Goal: Communication & Community: Answer question/provide support

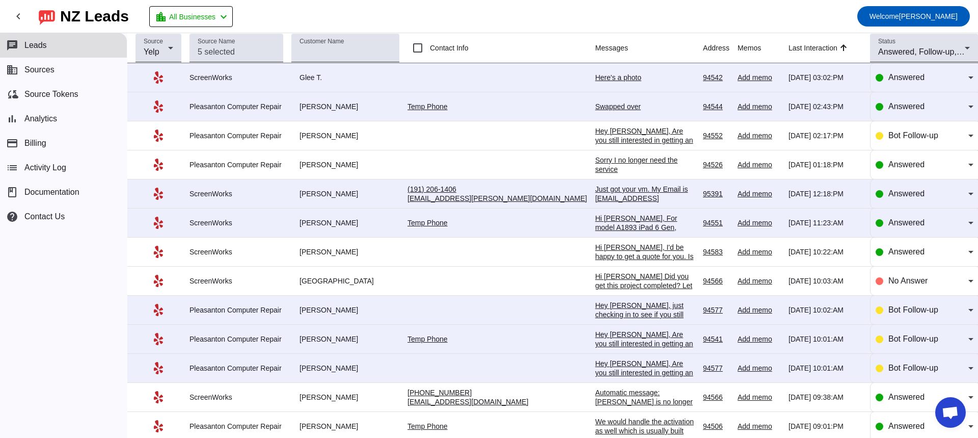
click at [595, 78] on div "Here's a photo" at bounding box center [645, 77] width 100 height 9
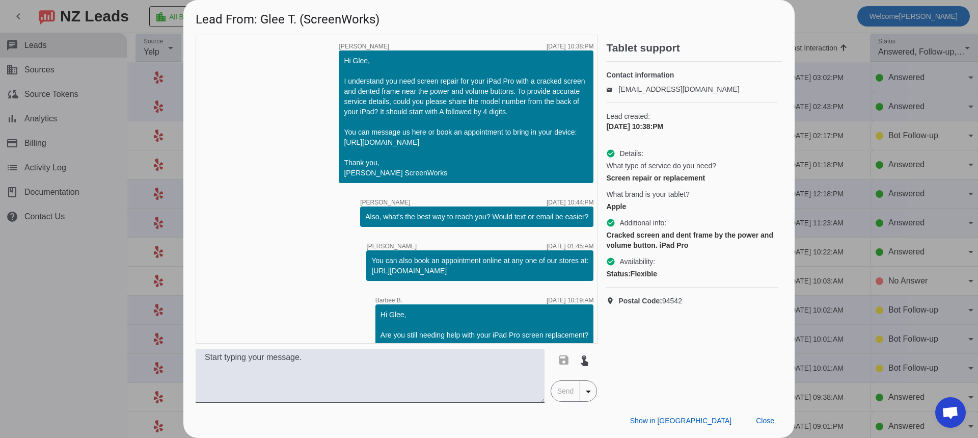
scroll to position [334, 0]
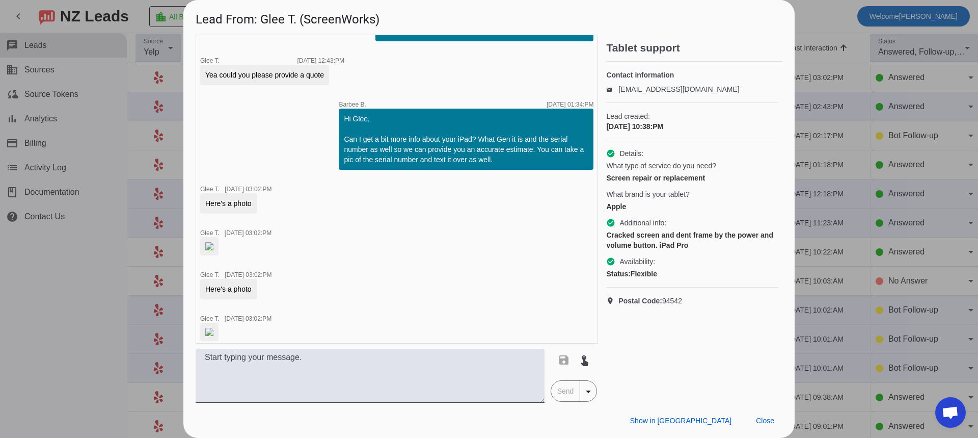
click at [213, 250] on img at bounding box center [209, 246] width 8 height 8
click at [275, 364] on textarea at bounding box center [370, 375] width 349 height 54
click at [275, 368] on textarea "Received, I'll get back to you with quote soon." at bounding box center [370, 375] width 349 height 54
click at [292, 371] on textarea "Received, I'll get back to you with quote soon." at bounding box center [370, 375] width 349 height 54
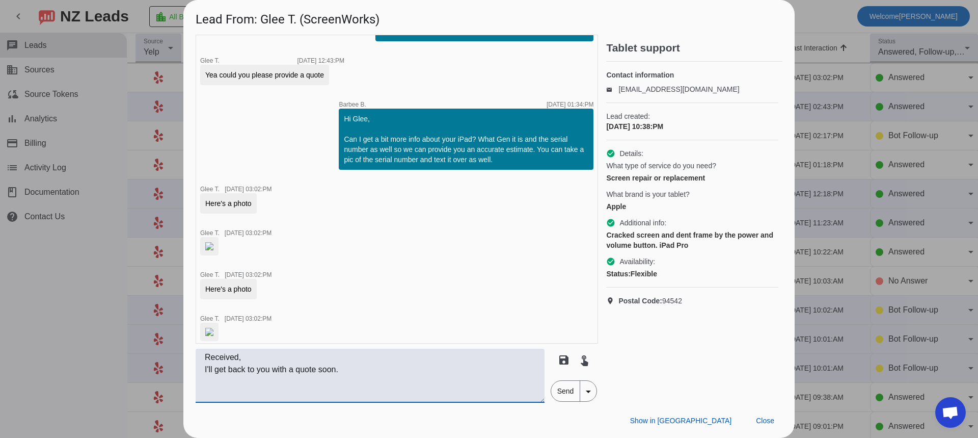
click at [205, 370] on textarea "Received, I'll get back to you with a quote soon." at bounding box center [370, 375] width 349 height 54
type textarea "Received, I'll get back to you with a quote soon."
click at [566, 395] on span "Send" at bounding box center [565, 390] width 29 height 20
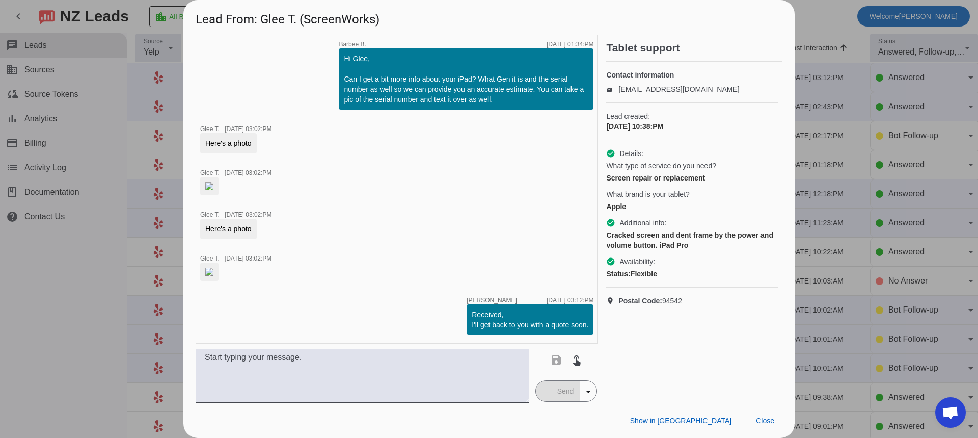
scroll to position [541, 0]
click at [213, 267] on img at bounding box center [209, 271] width 8 height 8
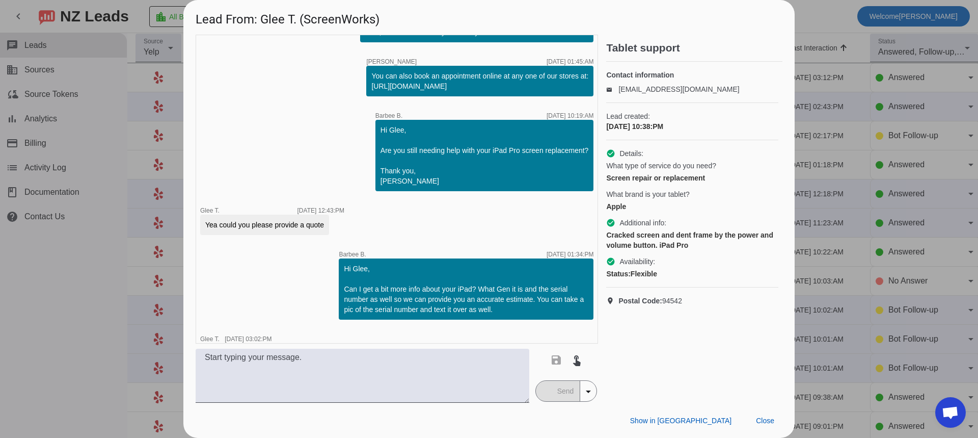
scroll to position [235, 0]
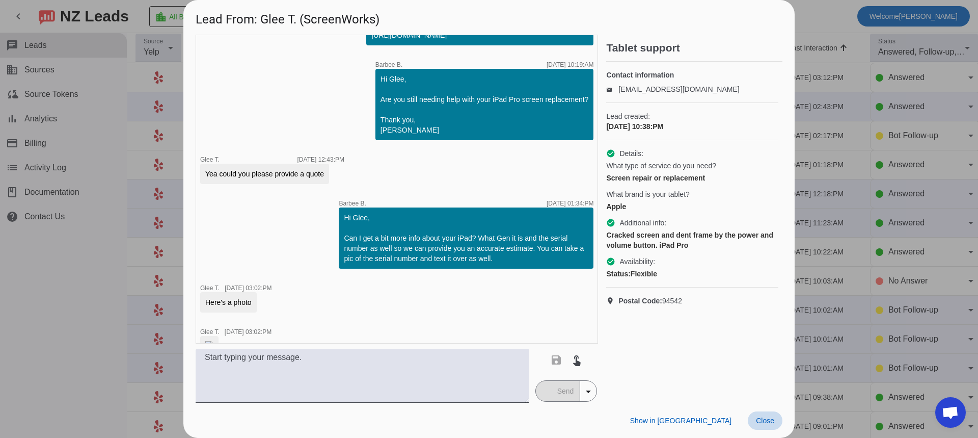
click at [774, 422] on span at bounding box center [765, 420] width 35 height 18
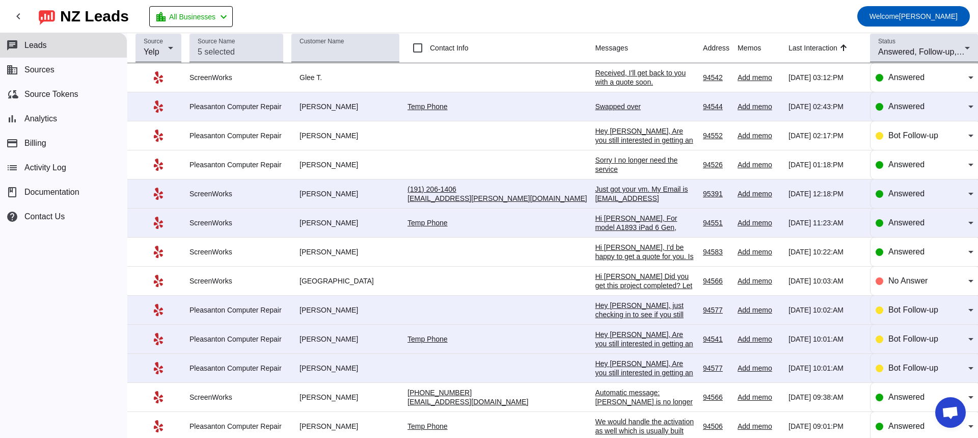
click at [595, 107] on div "Swapped over" at bounding box center [645, 106] width 100 height 9
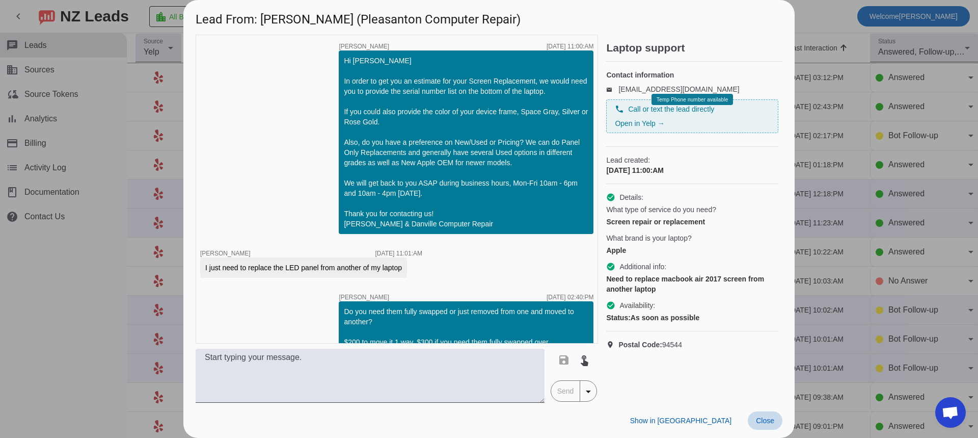
click at [766, 424] on span "Close" at bounding box center [765, 420] width 18 height 8
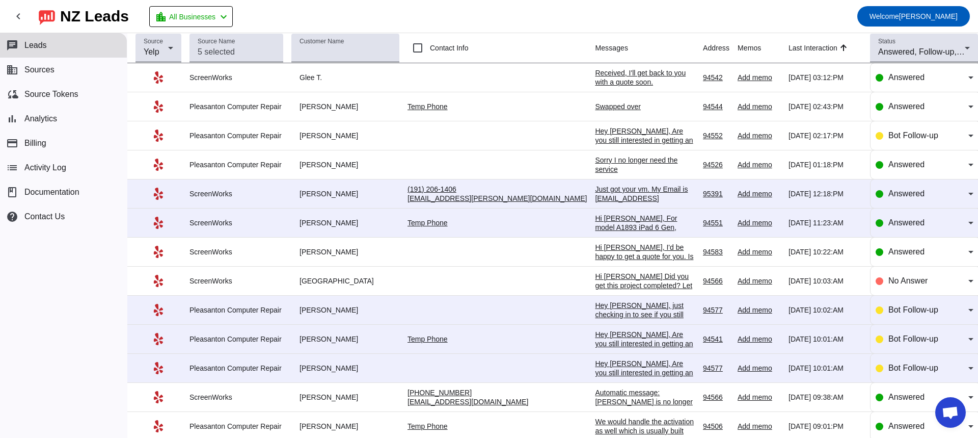
click at [595, 169] on div "Sorry I no longer need the service" at bounding box center [645, 164] width 100 height 18
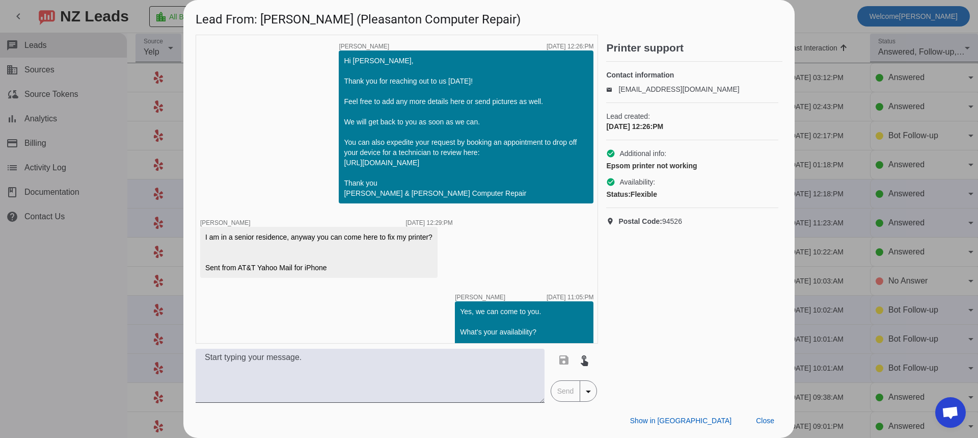
scroll to position [122, 0]
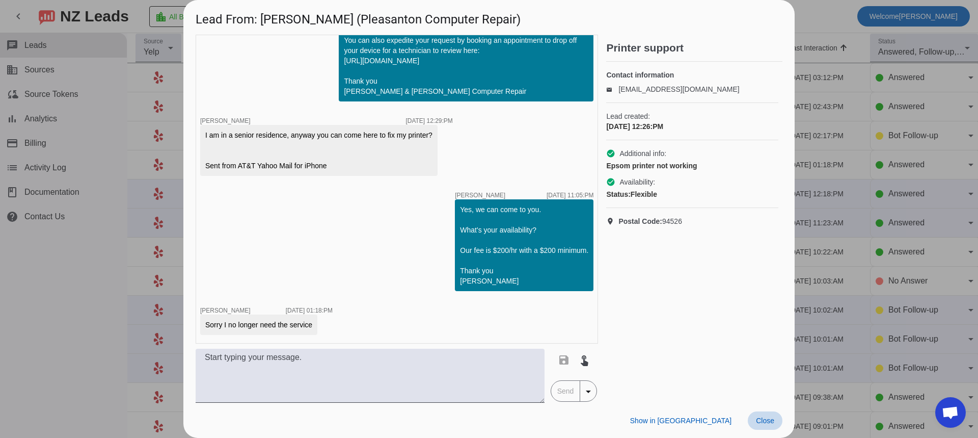
click at [772, 420] on span "Close" at bounding box center [765, 420] width 18 height 8
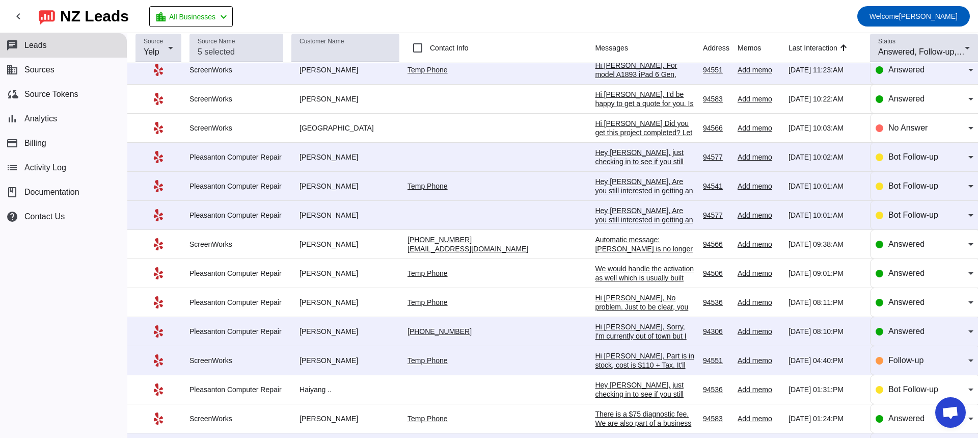
scroll to position [0, 0]
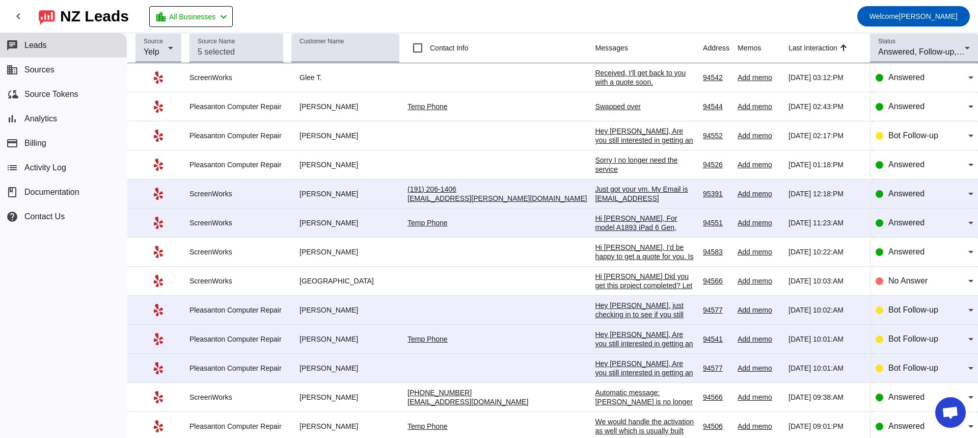
click at [595, 73] on div "Received, I'll get back to you with a quote soon." at bounding box center [645, 77] width 100 height 18
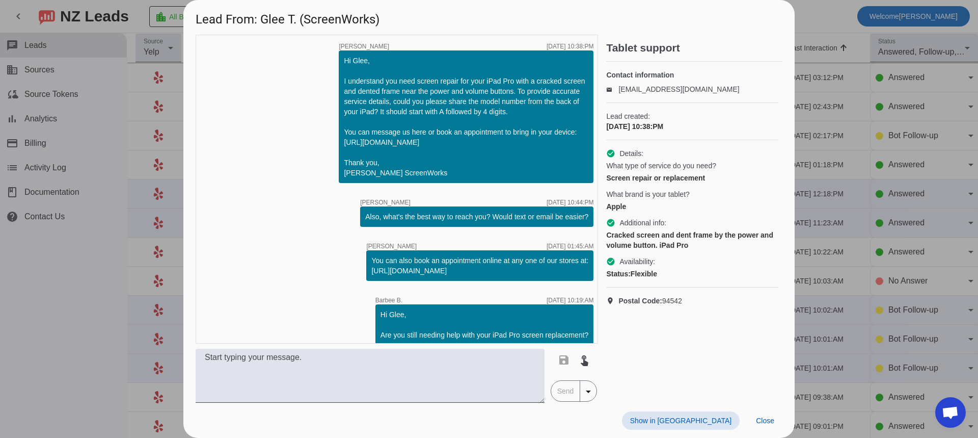
scroll to position [388, 0]
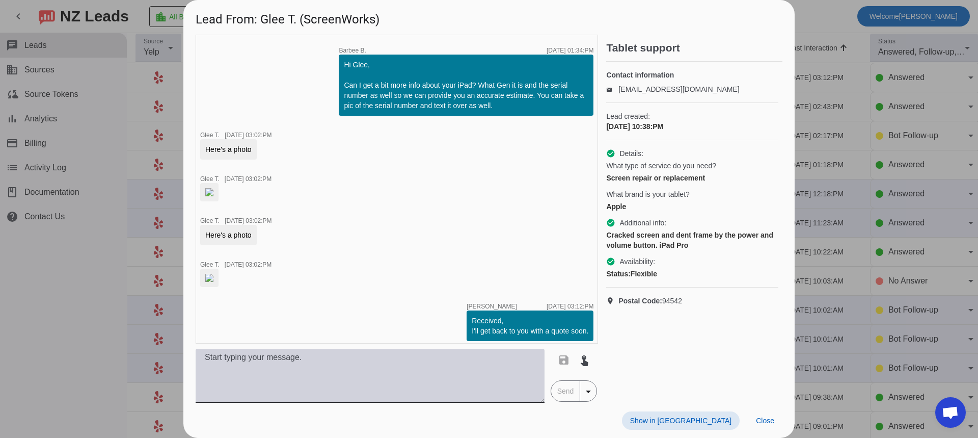
click at [294, 366] on textarea at bounding box center [370, 375] width 349 height 54
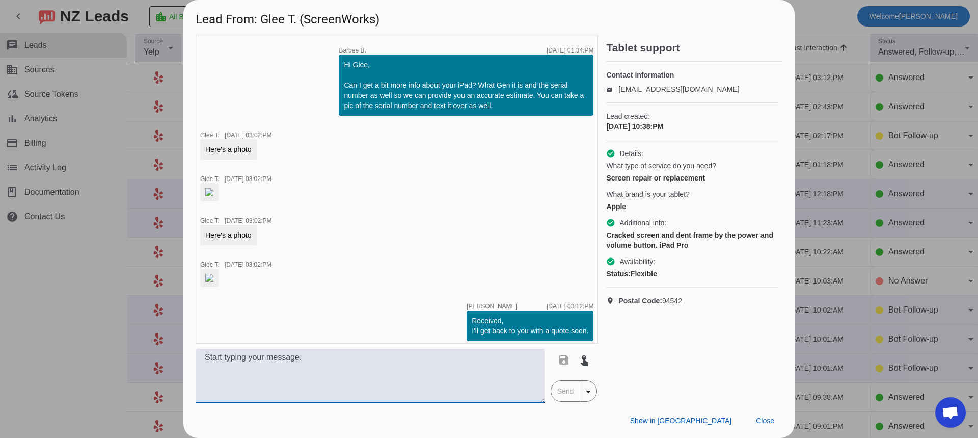
click at [275, 357] on textarea at bounding box center [370, 375] width 349 height 54
click at [280, 384] on textarea "Hi Glee, Due to it being a farily new iPad the replacement parts are more costl…" at bounding box center [370, 375] width 349 height 54
click at [473, 382] on textarea "Hi Glee, Due to it being a fairly new iPad the replacement parts are more costl…" at bounding box center [370, 375] width 349 height 54
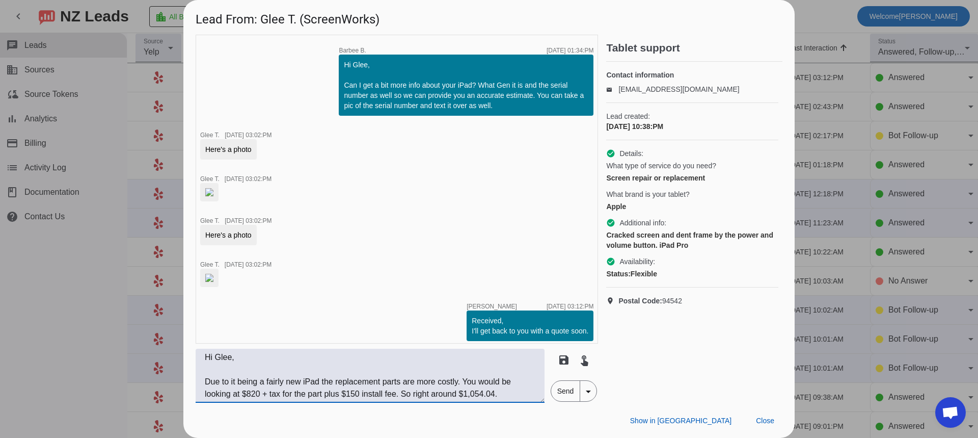
scroll to position [9, 0]
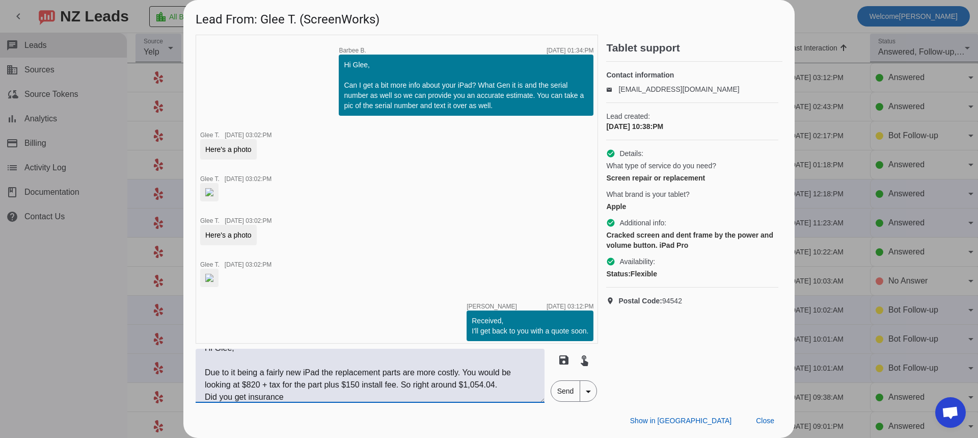
click at [236, 398] on textarea "Hi Glee, Due to it being a fairly new iPad the replacement parts are more costl…" at bounding box center [370, 375] width 349 height 54
drag, startPoint x: 320, startPoint y: 398, endPoint x: 286, endPoint y: 398, distance: 34.1
click at [286, 398] on textarea "Hi Glee, Due to it being a fairly new iPad the replacement parts are more costl…" at bounding box center [370, 375] width 349 height 54
click at [282, 395] on textarea "Hi Glee, Due to it being a fairly new iPad the replacement parts are more costl…" at bounding box center [370, 375] width 349 height 54
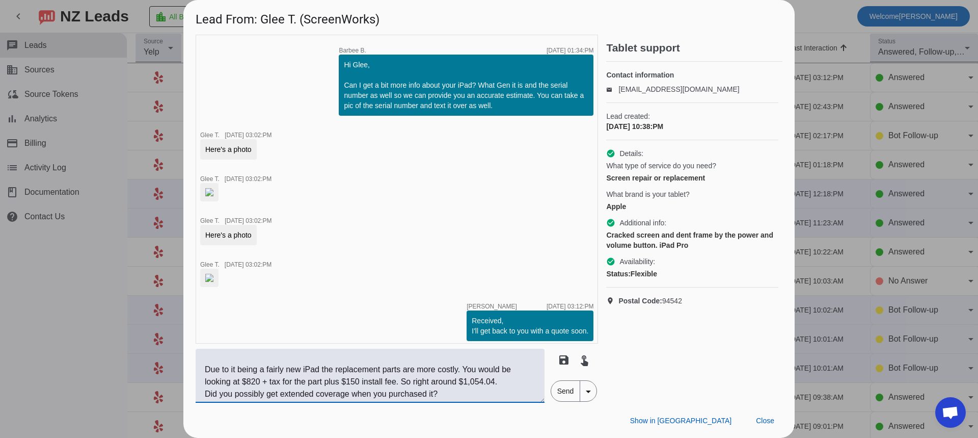
click at [323, 395] on textarea "Hi Glee, Due to it being a fairly new iPad the replacement parts are more costl…" at bounding box center [370, 375] width 349 height 54
click at [365, 395] on textarea "Hi Glee, Due to it being a fairly new iPad the replacement parts are more costl…" at bounding box center [370, 375] width 349 height 54
click at [392, 403] on div "Show in Yelp Close" at bounding box center [488, 419] width 611 height 35
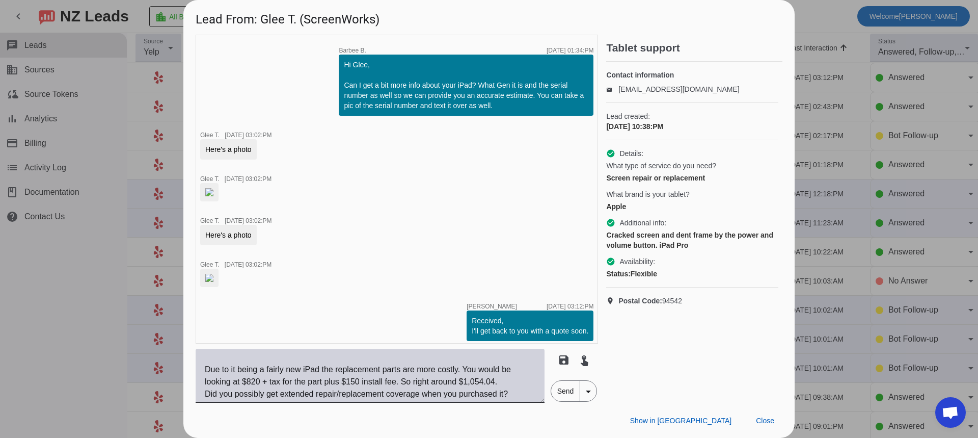
click at [280, 396] on textarea "Hi Glee, Due to it being a fairly new iPad the replacement parts are more costl…" at bounding box center [370, 375] width 349 height 54
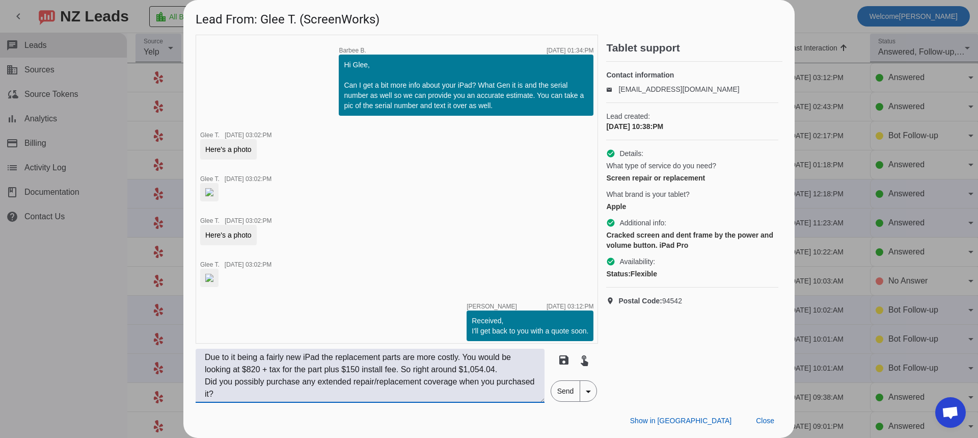
scroll to position [0, 0]
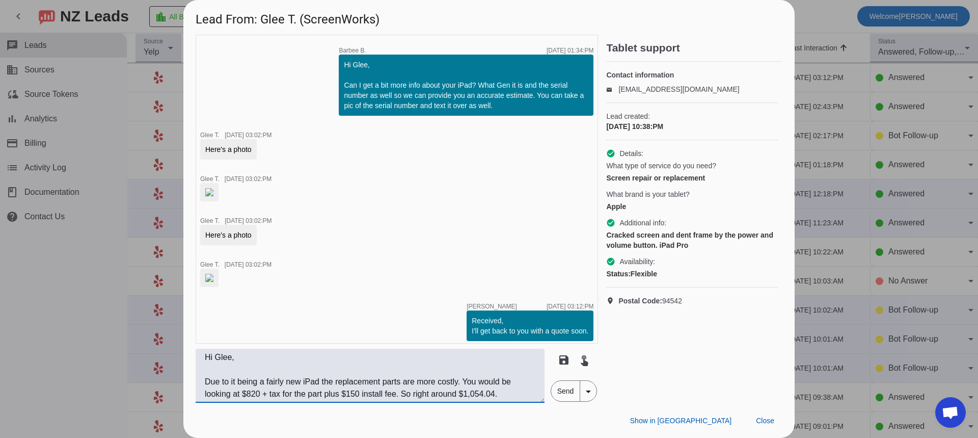
type textarea "Hi Glee, Due to it being a fairly new iPad the replacement parts are more costl…"
click at [566, 388] on span "Send" at bounding box center [565, 390] width 29 height 20
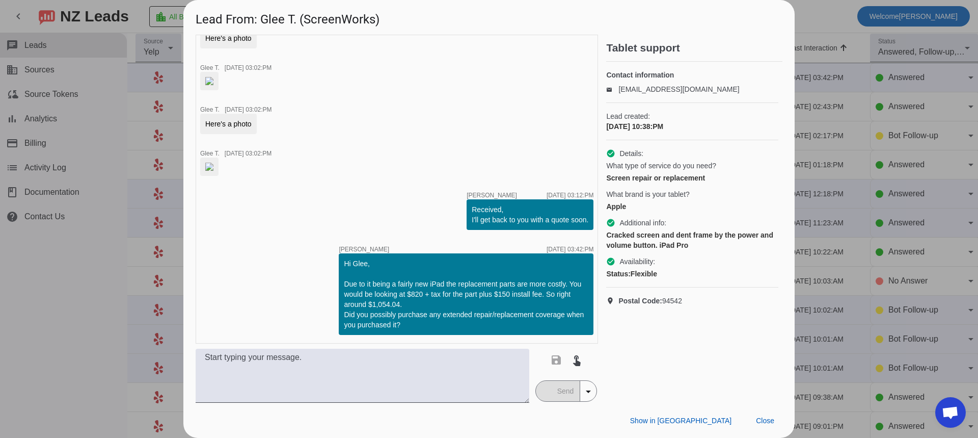
scroll to position [646, 0]
click at [770, 420] on span "Close" at bounding box center [765, 420] width 18 height 8
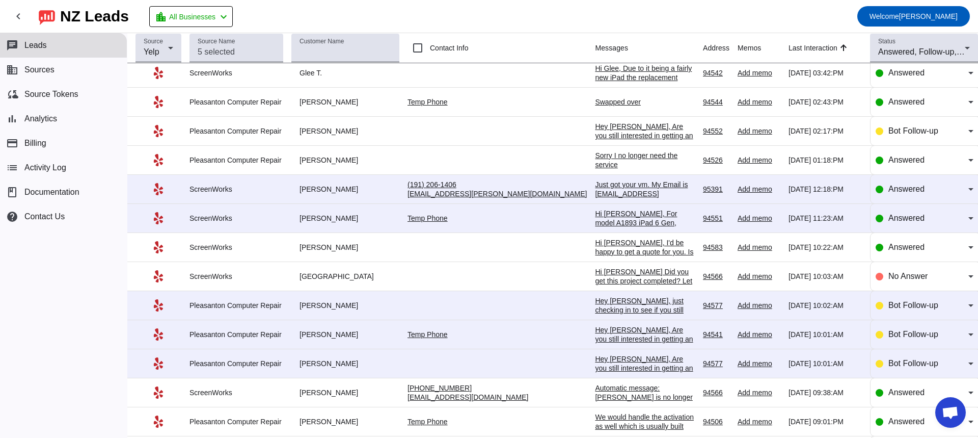
scroll to position [0, 0]
